Goal: Find specific page/section: Find specific page/section

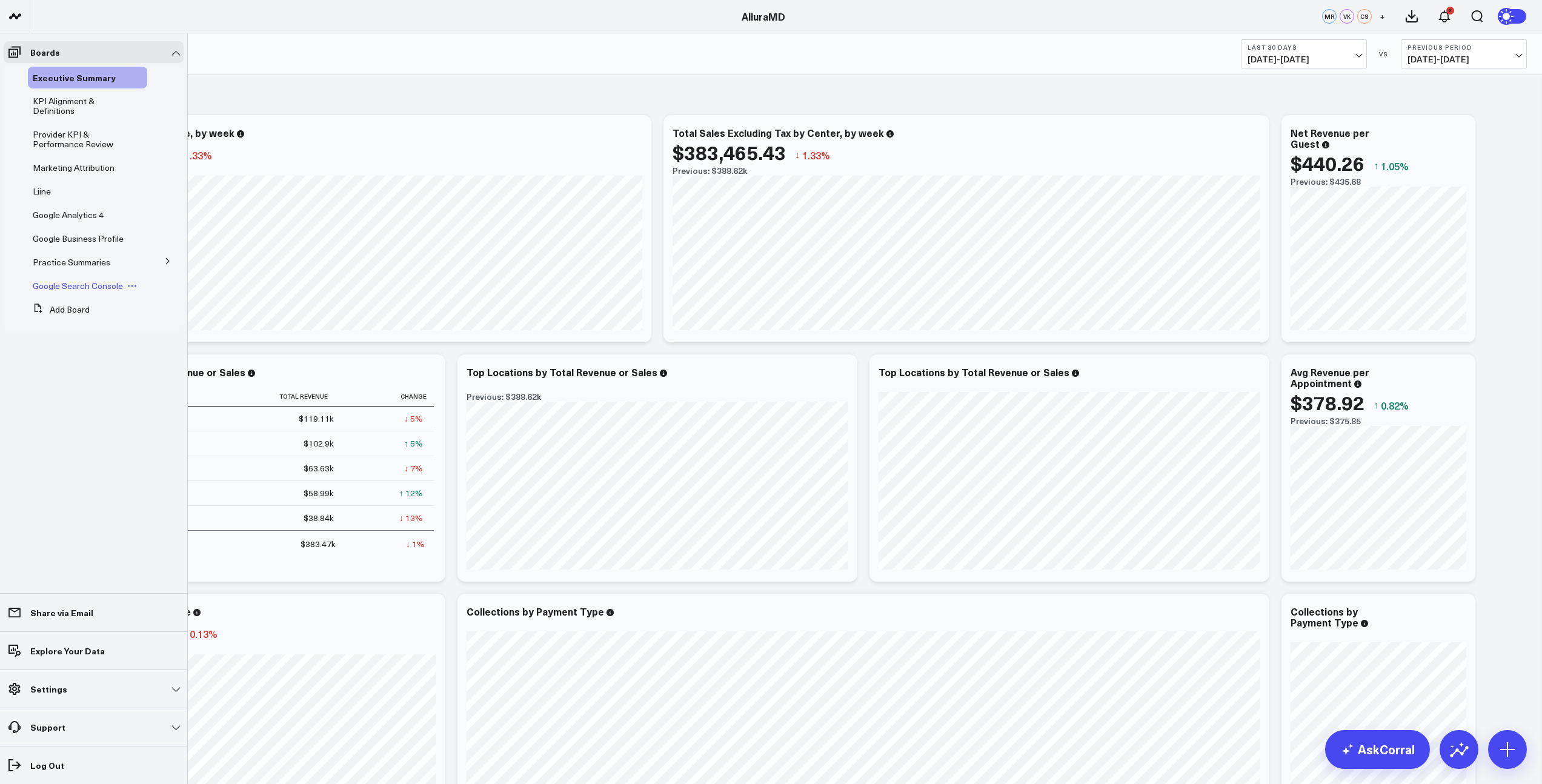
click at [67, 285] on span "Google Search Console" at bounding box center [77, 286] width 90 height 12
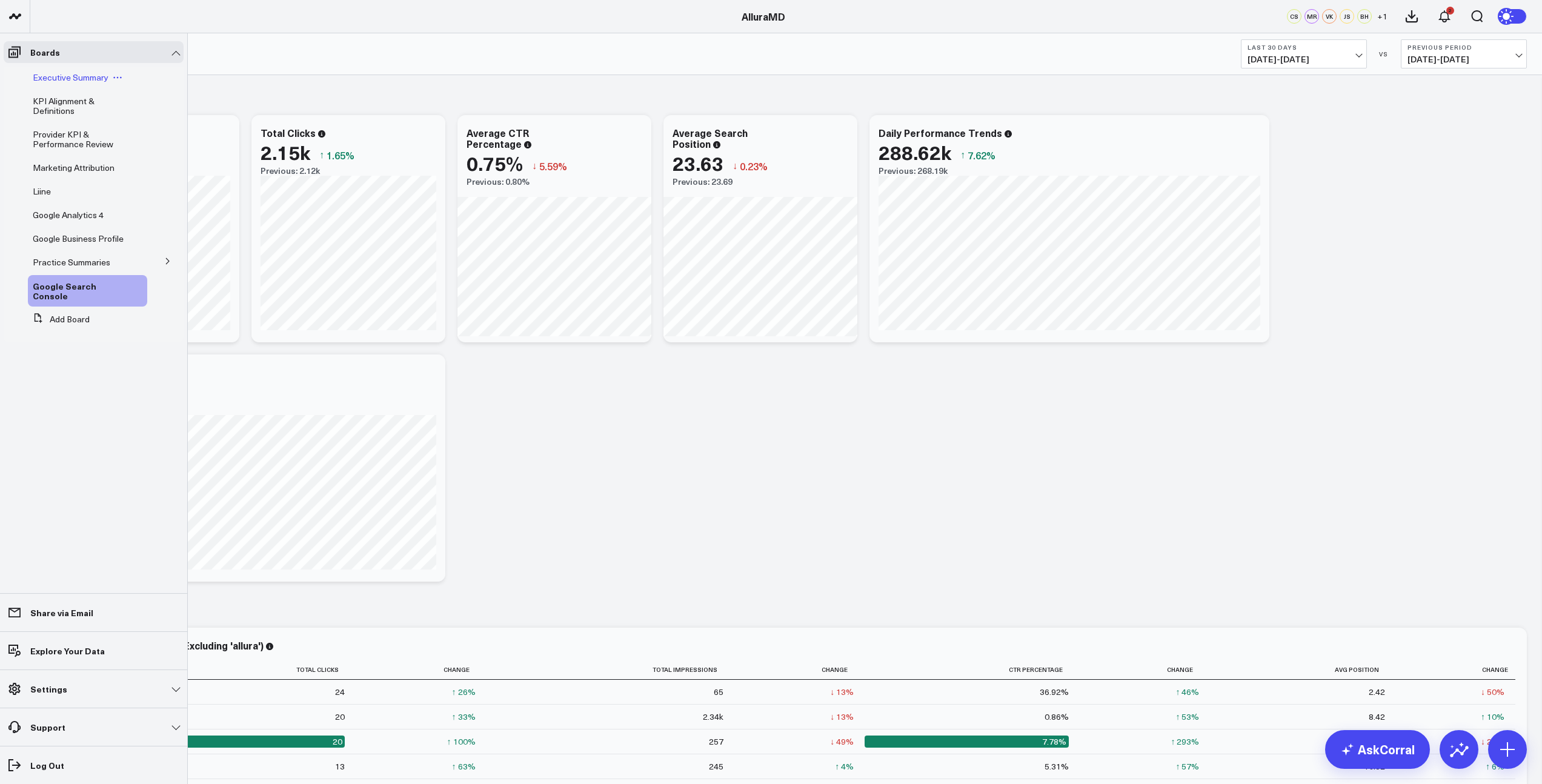
click at [63, 81] on span "Executive Summary" at bounding box center [70, 77] width 76 height 12
